Goal: Task Accomplishment & Management: Manage account settings

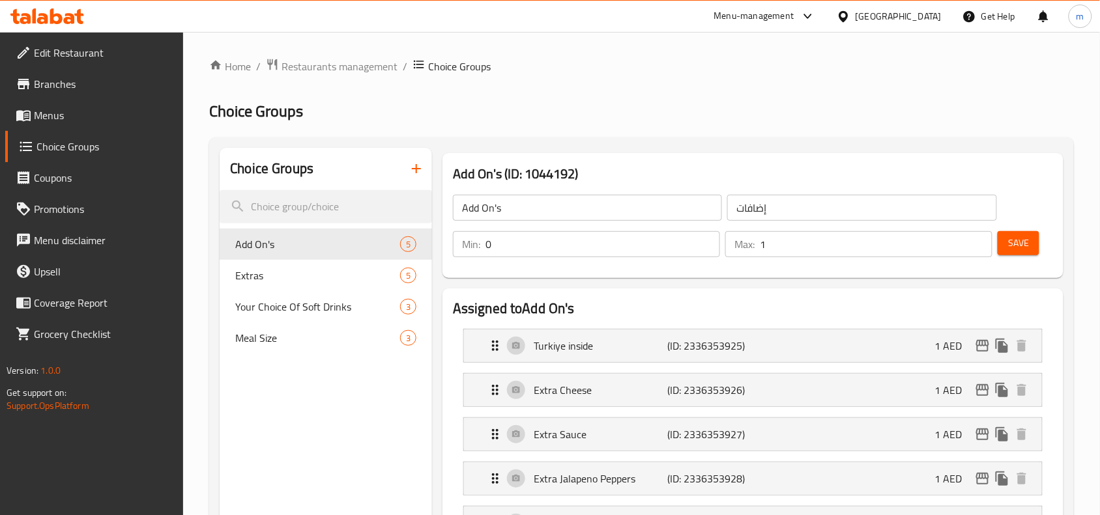
click at [880, 14] on div "[GEOGRAPHIC_DATA]" at bounding box center [889, 16] width 126 height 31
click at [870, 10] on div "[GEOGRAPHIC_DATA]" at bounding box center [898, 16] width 86 height 14
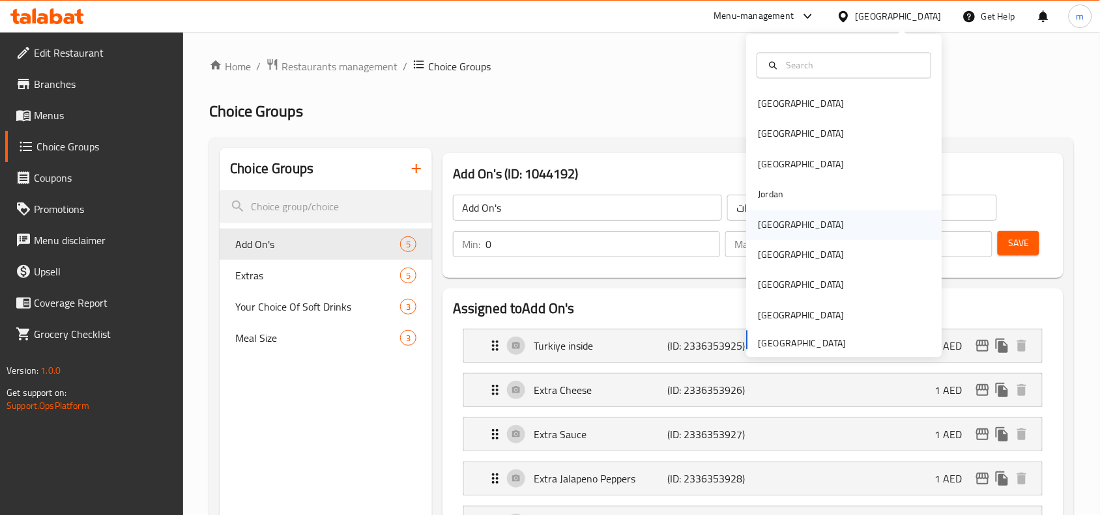
click at [767, 229] on div "[GEOGRAPHIC_DATA]" at bounding box center [801, 225] width 86 height 14
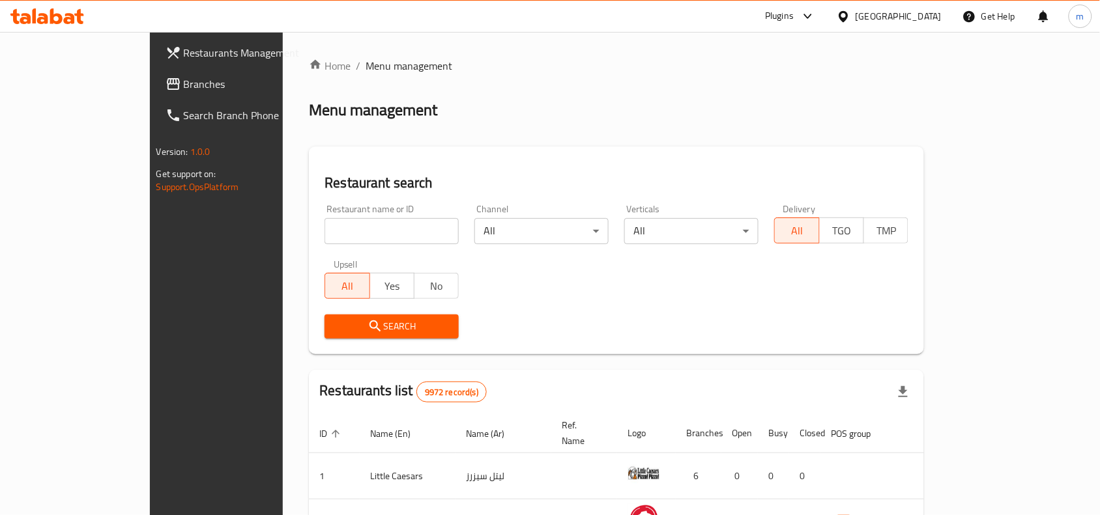
click at [184, 82] on span "Branches" at bounding box center [253, 84] width 139 height 16
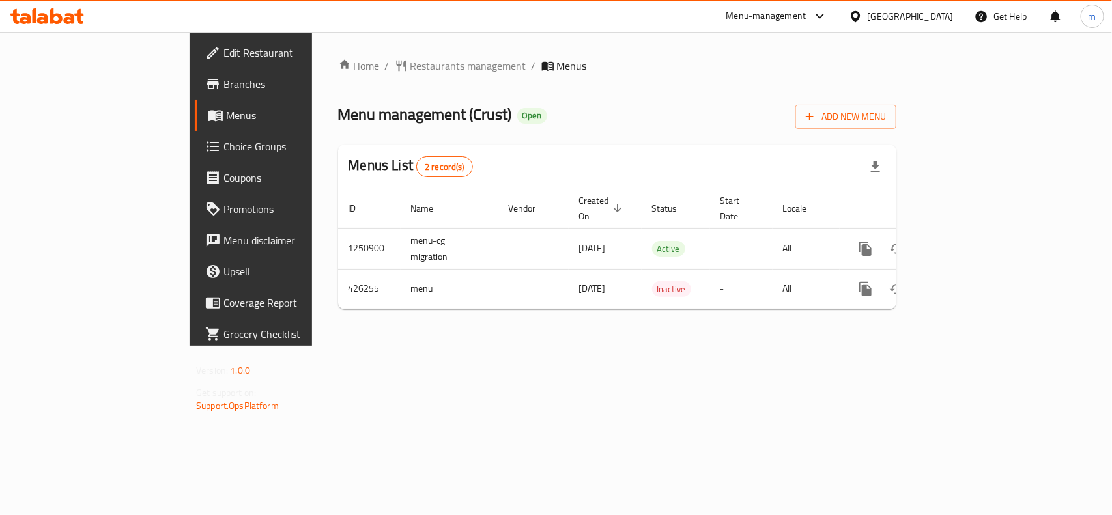
click at [223, 144] on span "Choice Groups" at bounding box center [293, 147] width 141 height 16
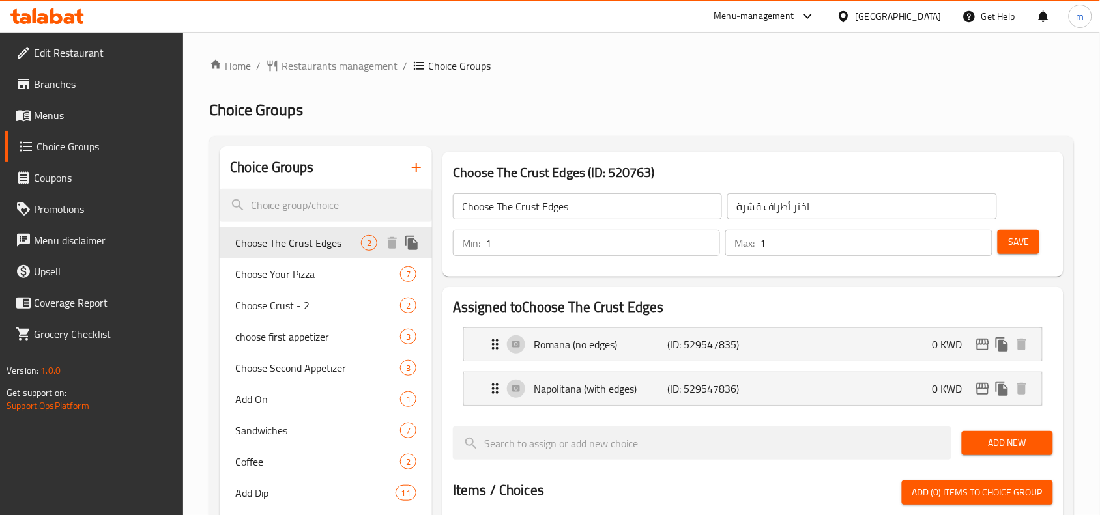
click at [320, 249] on span "Choose The Crust Edges" at bounding box center [298, 243] width 126 height 16
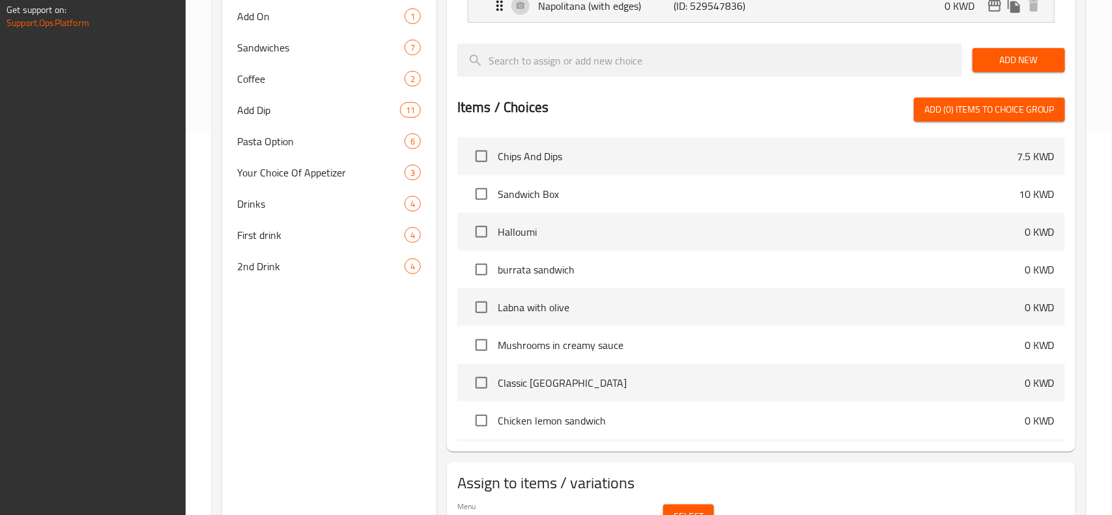
scroll to position [453, 0]
